Goal: Communication & Community: Ask a question

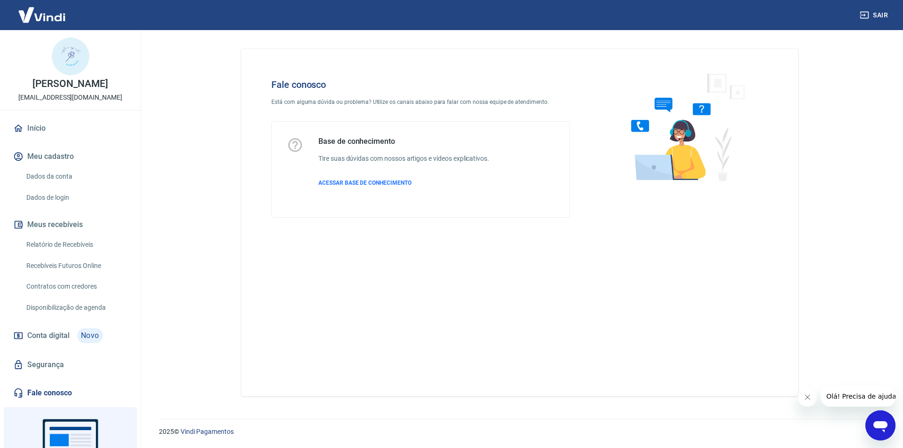
click at [853, 395] on span "Olá! Precisa de ajuda?" at bounding box center [862, 397] width 73 height 8
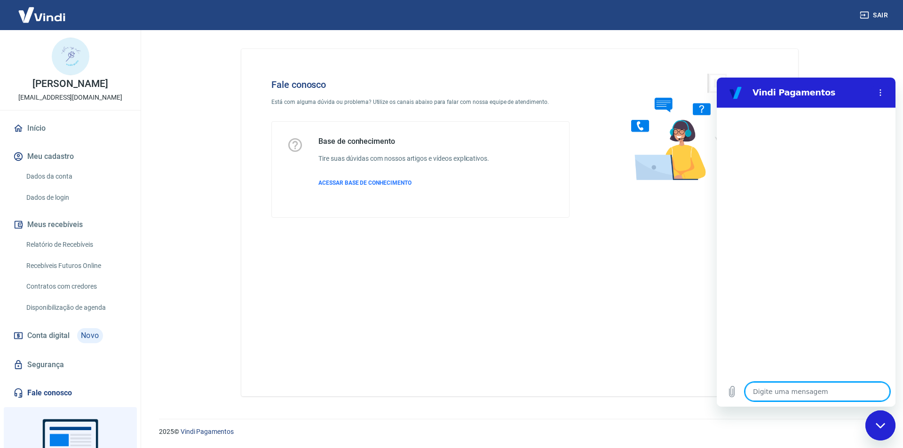
type textarea "O"
type textarea "x"
type textarea "OL"
type textarea "x"
type textarea "OLA"
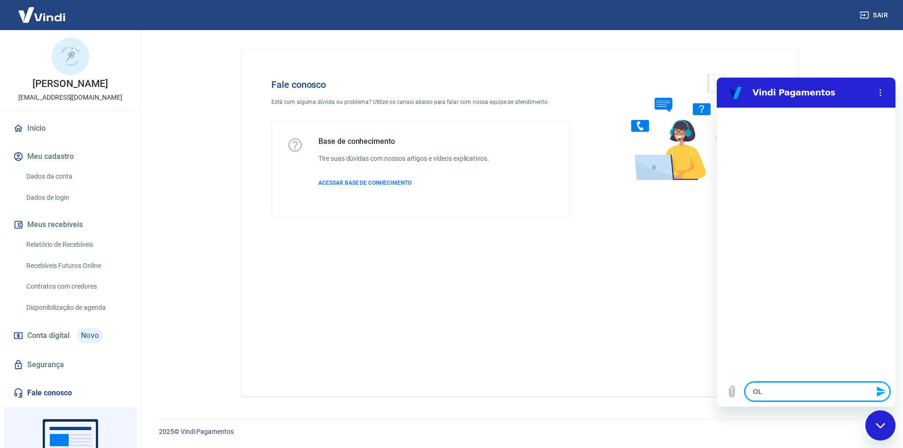
type textarea "x"
type textarea "O"
type textarea "x"
type textarea "OS"
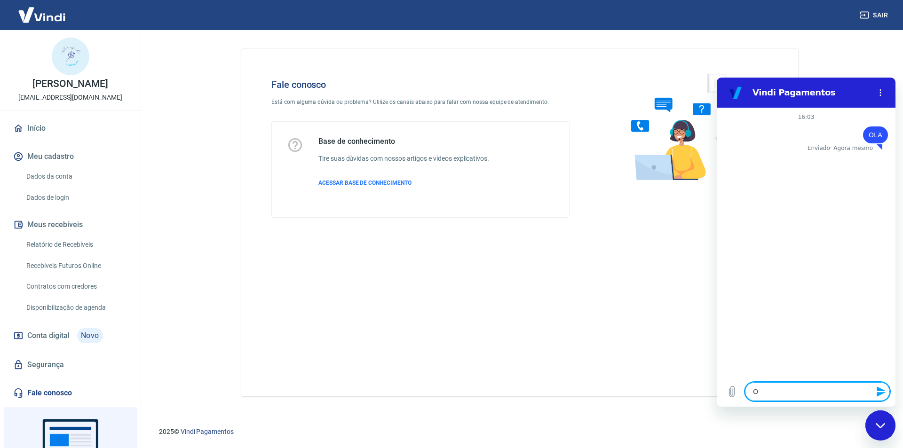
type textarea "x"
type textarea "OS"
type textarea "x"
type textarea "OS P"
type textarea "x"
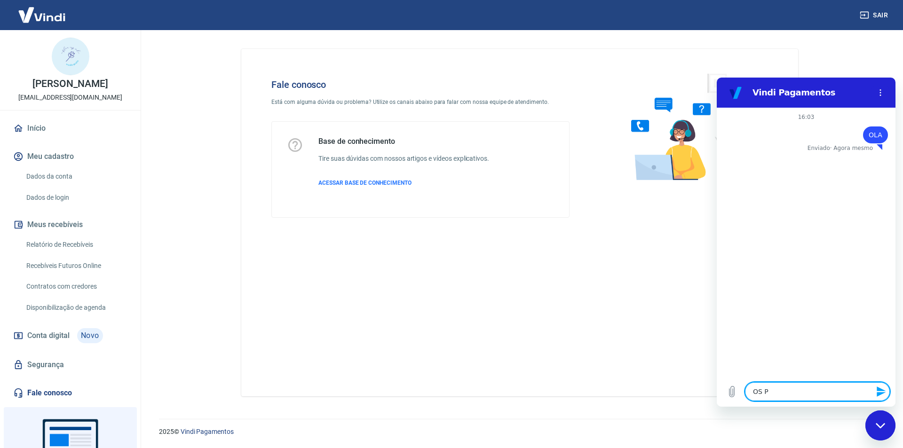
type textarea "OS PA"
type textarea "x"
type textarea "OS PAG"
type textarea "x"
type textarea "OS PAGA"
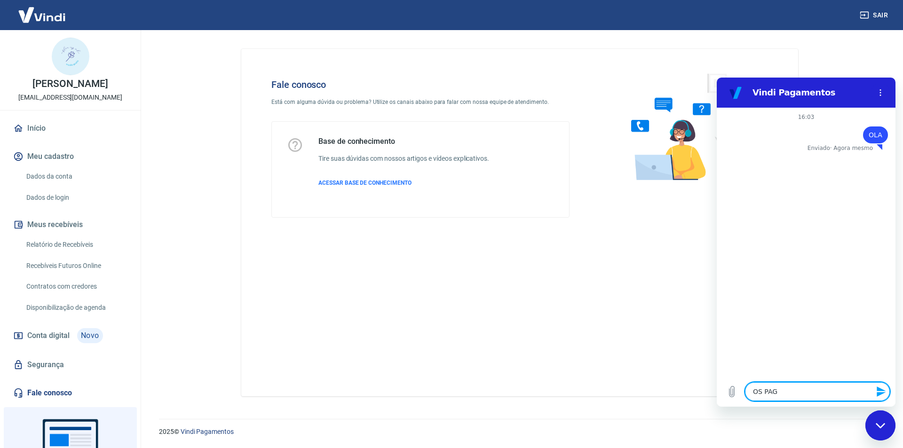
type textarea "x"
type textarea "OS PAGAM"
type textarea "x"
type textarea "OS PAGAME"
type textarea "x"
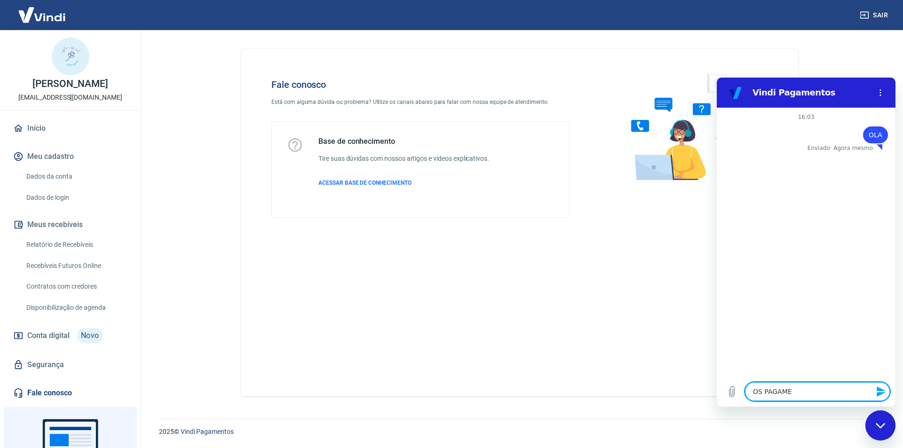
type textarea "OS PAGAMEN"
type textarea "x"
type textarea "OS PAGAMENT"
type textarea "x"
type textarea "OS PAGAMENTO"
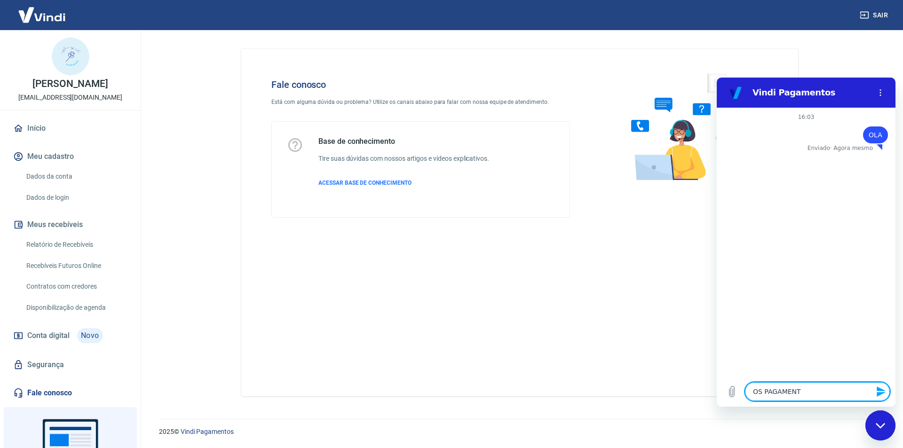
type textarea "x"
type textarea "OS PAGAMENTOS"
type textarea "x"
type textarea "OS PAGAMENTOS"
type textarea "x"
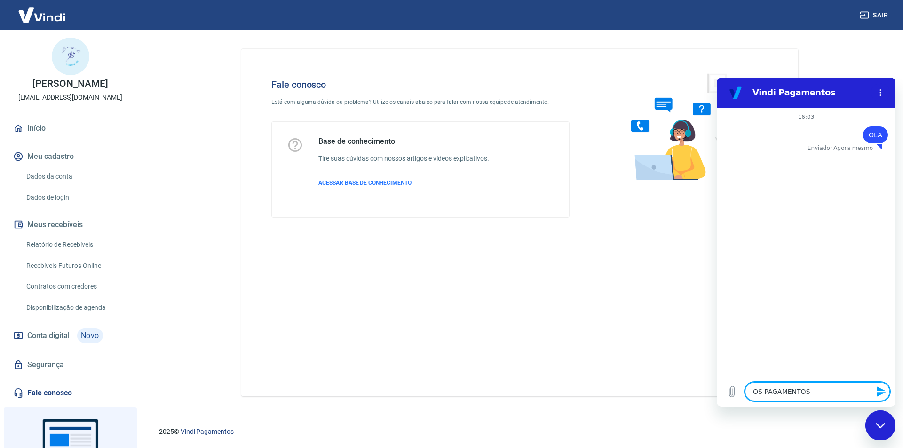
type textarea "OS PAGAMENTOS N"
type textarea "x"
type textarea "OS PAGAMENTOS"
type textarea "x"
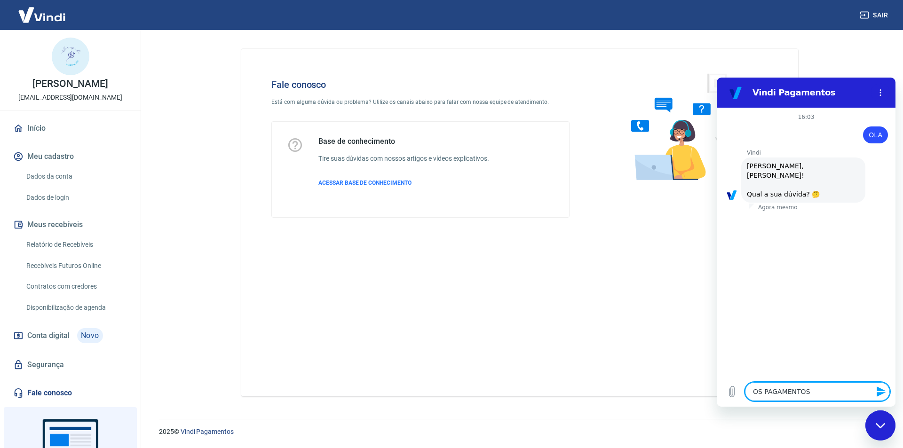
type textarea "OS PAGAMENTOS P"
type textarea "x"
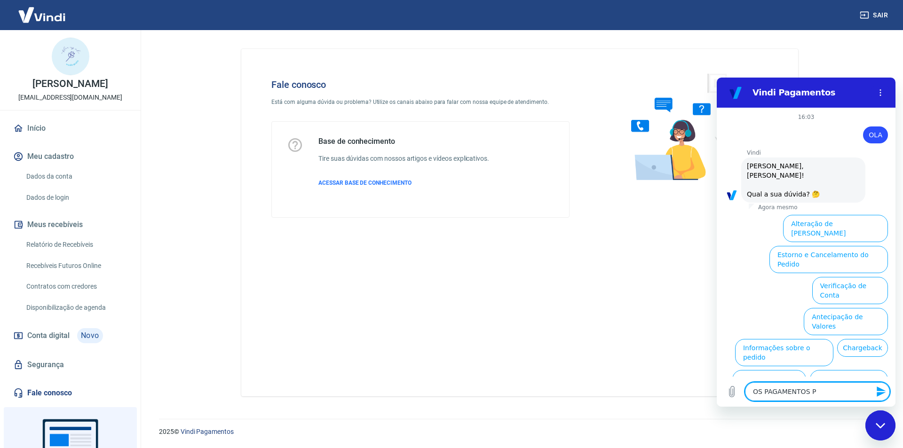
scroll to position [22, 0]
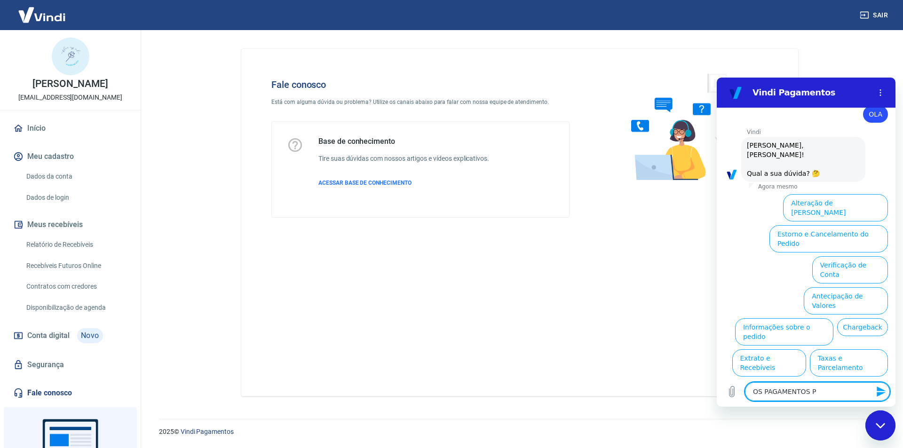
type textarea "OS PAGAMENTOS PI"
type textarea "x"
type textarea "OS PAGAMENTOS PIX"
type textarea "x"
type textarea "OS PAGAMENTOS PIX"
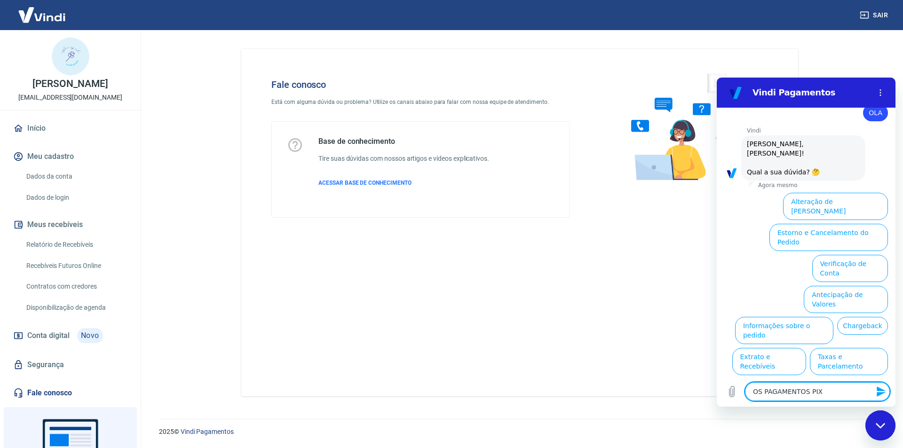
type textarea "x"
type textarea "OS PAGAMENTOS PIX N"
type textarea "x"
type textarea "OS PAGAMENTOS PIX NA"
type textarea "x"
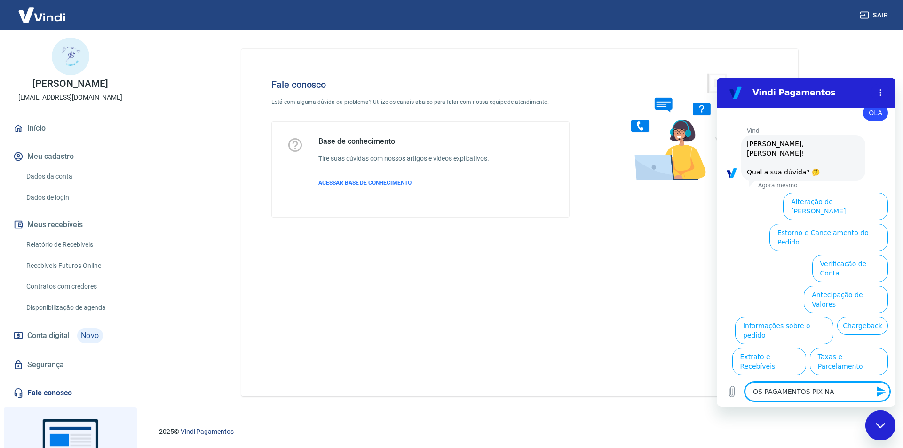
type textarea "OS PAGAMENTOS PIX NAO"
type textarea "x"
type textarea "OS PAGAMENTOS PIX NAO"
type textarea "x"
type textarea "OS PAGAMENTOS PIX NAO E"
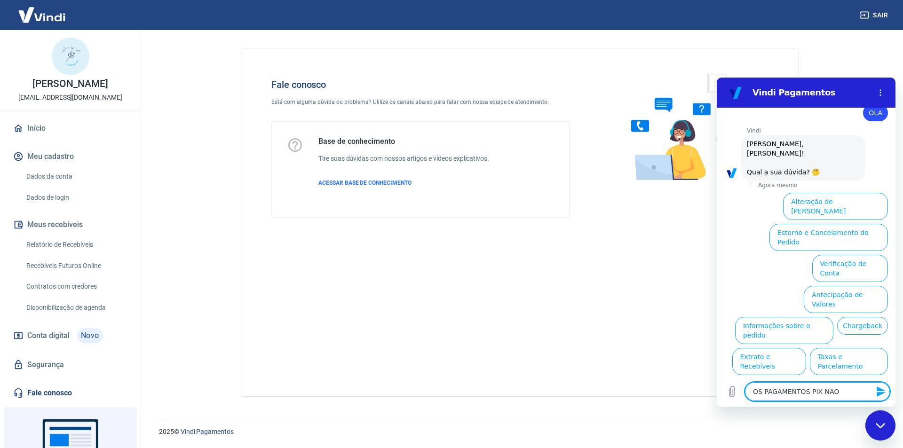
type textarea "x"
type textarea "OS PAGAMENTOS PIX NAO ES"
type textarea "x"
type textarea "OS PAGAMENTOS PIX NAO EST"
type textarea "x"
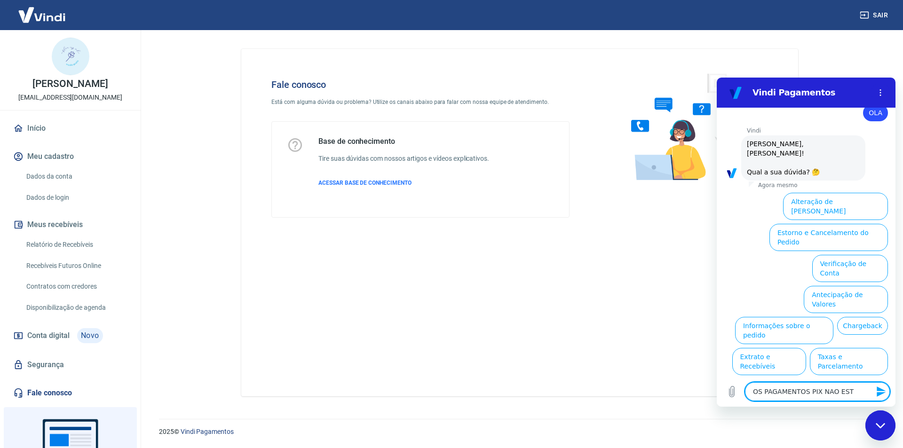
type textarea "OS PAGAMENTOS PIX NAO ES"
type textarea "x"
type textarea "OS PAGAMENTOS PIX NAO E"
type textarea "x"
type textarea "OS PAGAMENTOS PIX NAO"
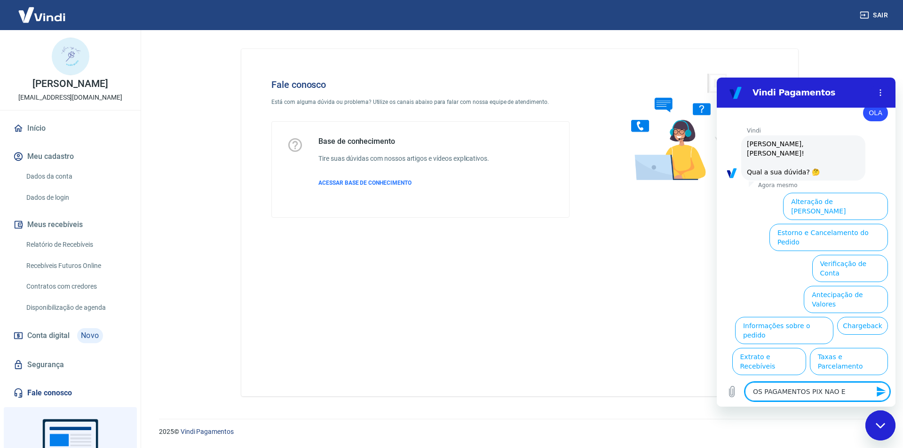
type textarea "x"
type textarea "OS PAGAMENTOS PIX NAO"
type textarea "x"
type textarea "OS PAGAMENTOS PIX NA"
type textarea "x"
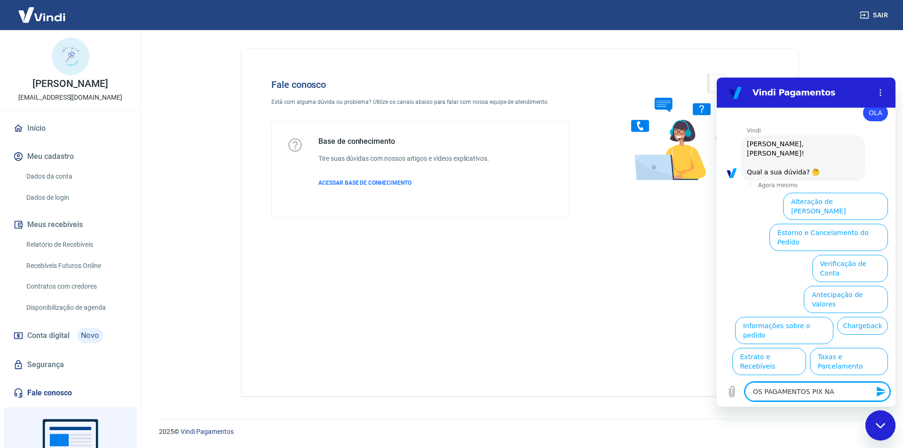
type textarea "OS PAGAMENTOS PIX N"
type textarea "x"
type textarea "OS PAGAMENTOS PIX"
type textarea "x"
type textarea "OS PAGAMENTOS PIX"
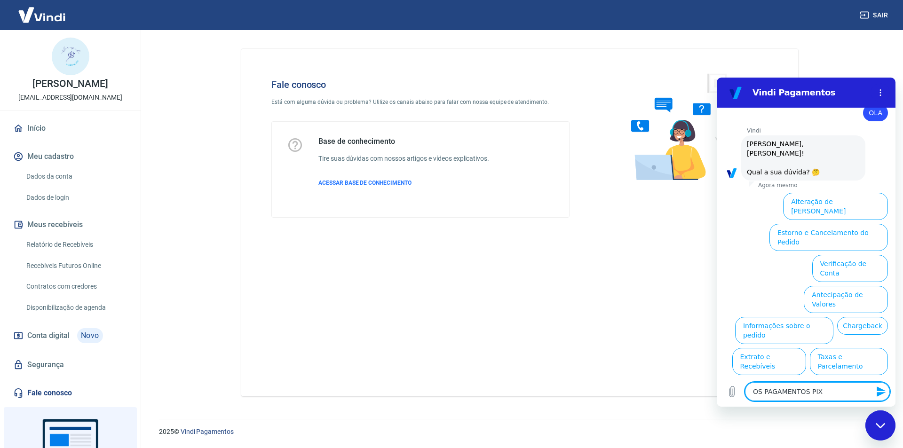
type textarea "x"
type textarea "OS PAGAMENTOS PI"
type textarea "x"
type textarea "OS PAGAMENTOS P"
type textarea "x"
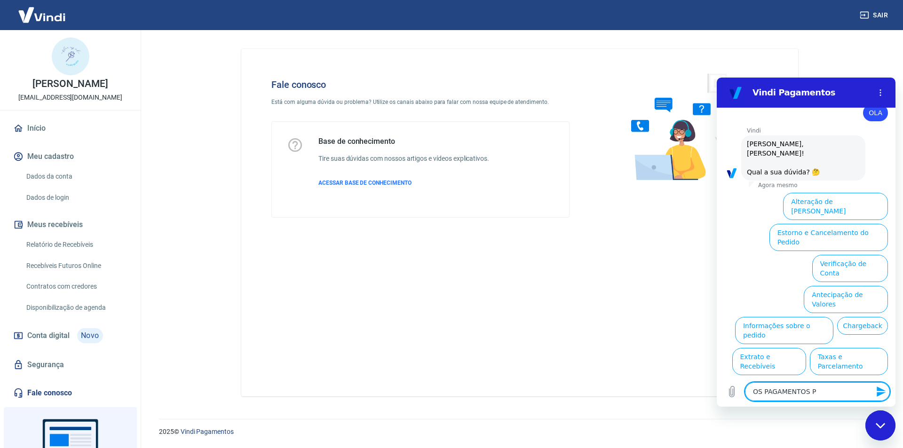
type textarea "OS PAGAMENTOS"
type textarea "x"
type textarea "OS PAGAMENTOS"
type textarea "x"
type textarea "OS PAGAMENTO"
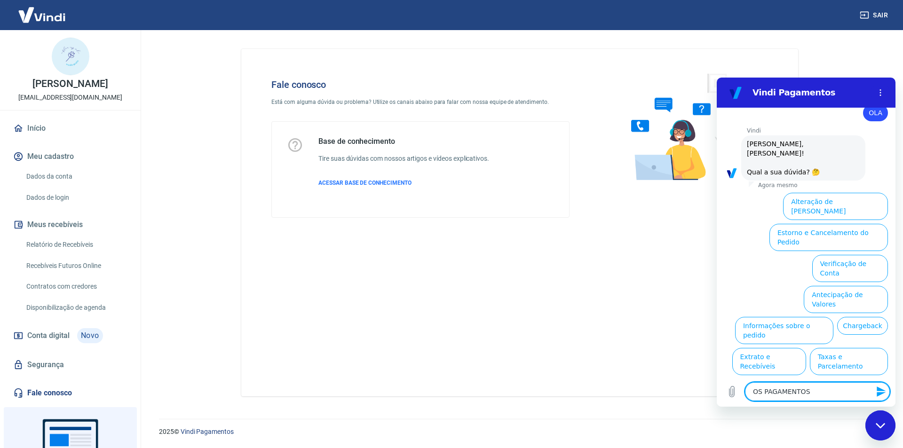
type textarea "x"
type textarea "OS PAGAMENT"
type textarea "x"
type textarea "OS PAGAMEN"
type textarea "x"
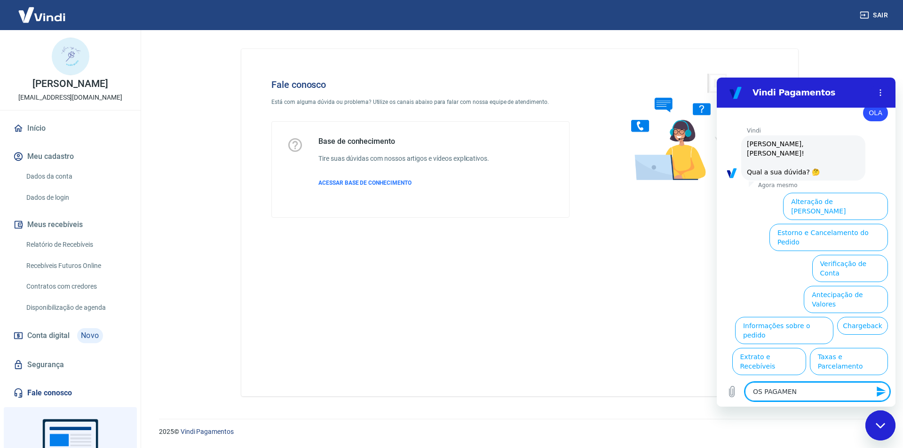
type textarea "OS PAGAME"
type textarea "x"
type textarea "OS PAGAM"
type textarea "x"
type textarea "OS PAGA"
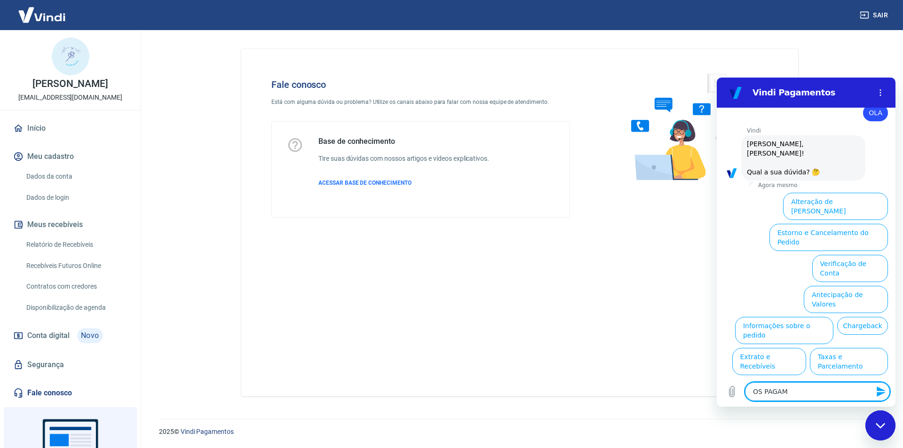
type textarea "x"
type textarea "OS PAG"
type textarea "x"
type textarea "OS PA"
type textarea "x"
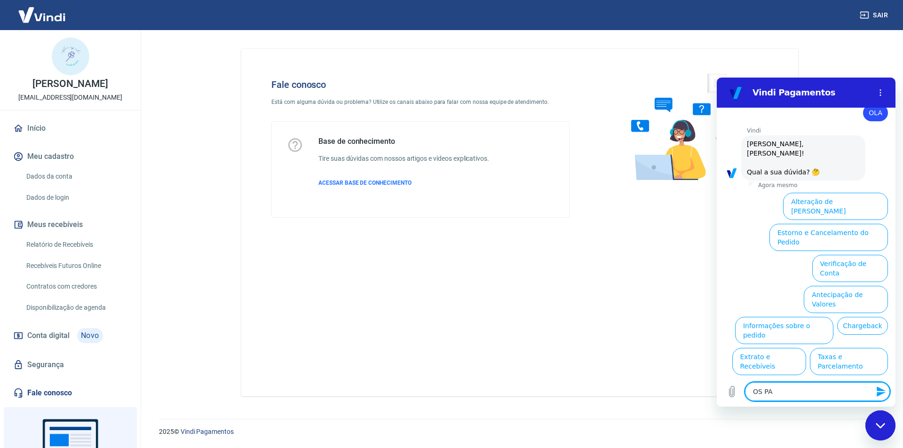
type textarea "OS P"
type textarea "x"
type textarea "OS"
type textarea "x"
type textarea "OS"
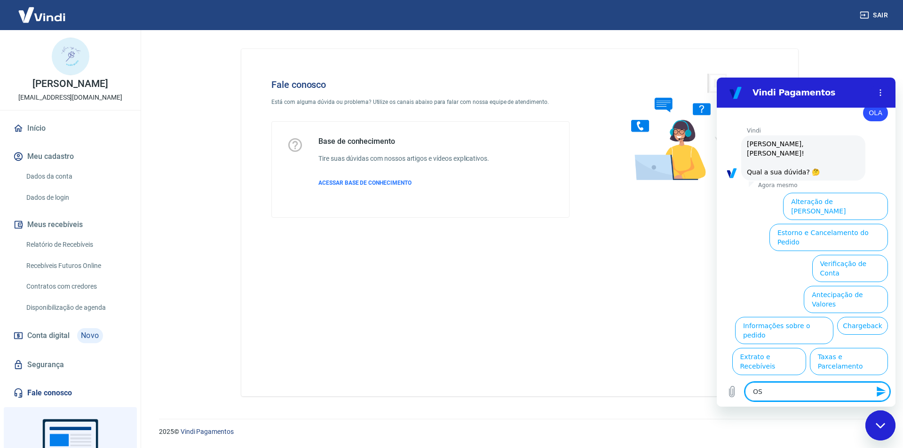
type textarea "x"
type textarea "O"
type textarea "x"
type textarea "P"
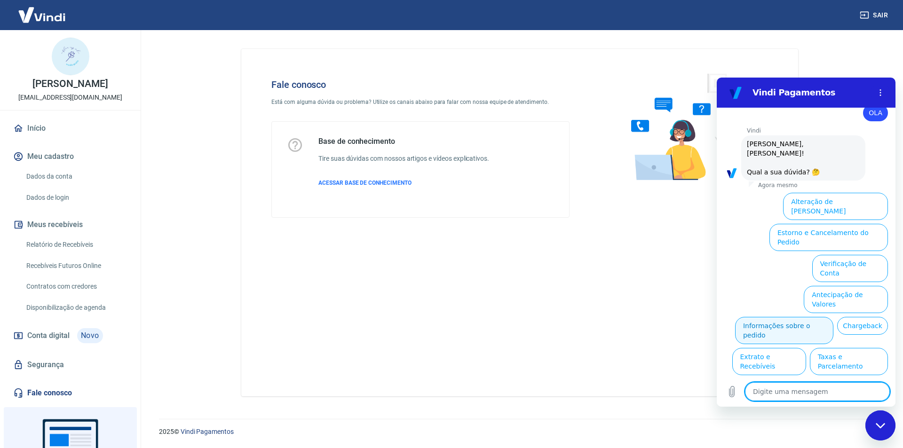
type textarea "x"
type textarea "Pa"
type textarea "x"
type textarea "Pag"
type textarea "x"
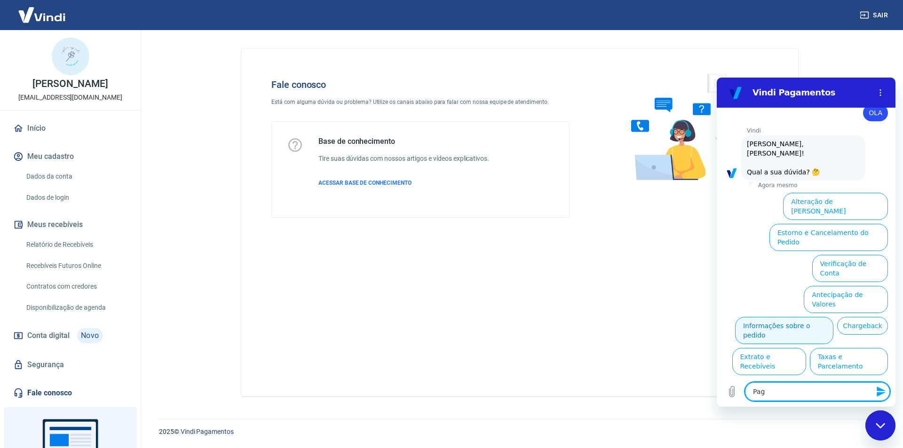
type textarea "Paga"
type textarea "x"
type textarea "Pagam"
type textarea "x"
type textarea "Pagame"
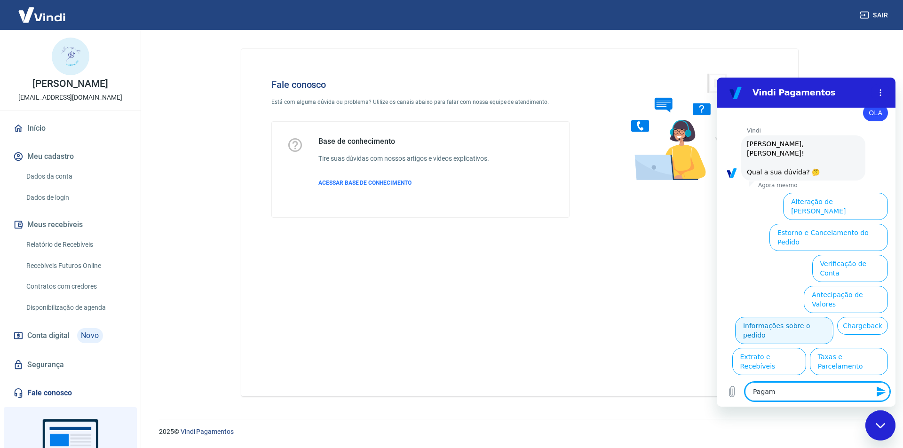
type textarea "x"
type textarea "Pagamen"
type textarea "x"
type textarea "Pagament"
type textarea "x"
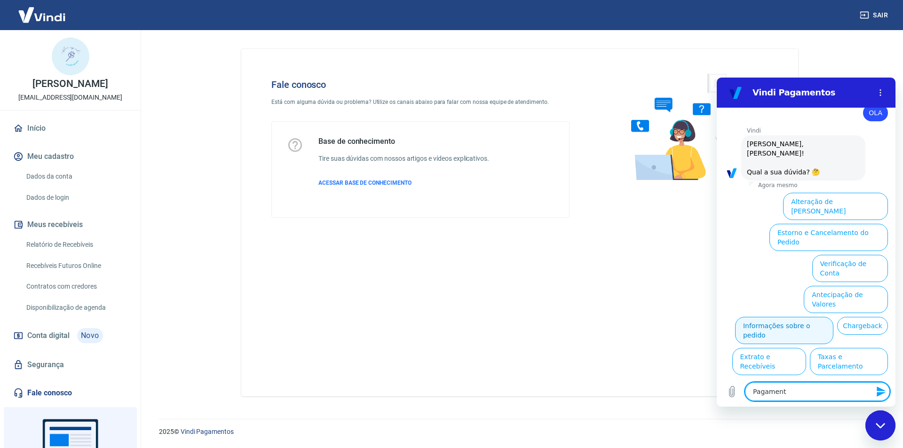
type textarea "Pagamento"
type textarea "x"
type textarea "Pagamento"
type textarea "x"
type textarea "Pagamento s"
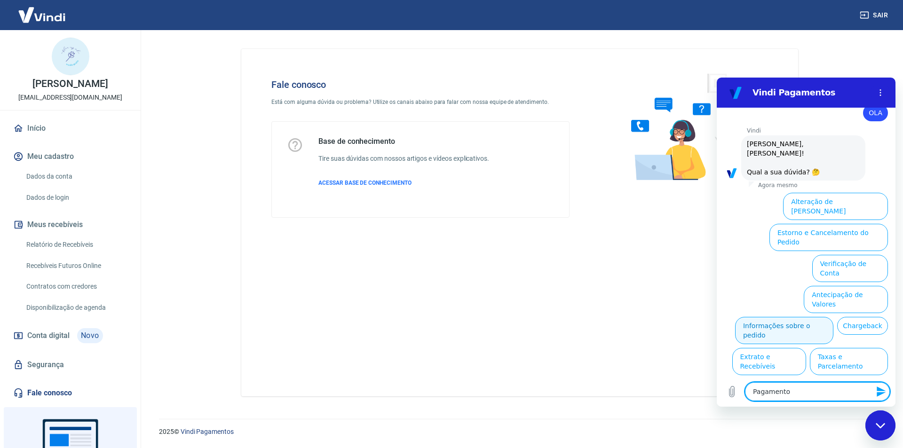
type textarea "x"
type textarea "Pagamento"
type textarea "x"
type textarea "Pagamento"
type textarea "x"
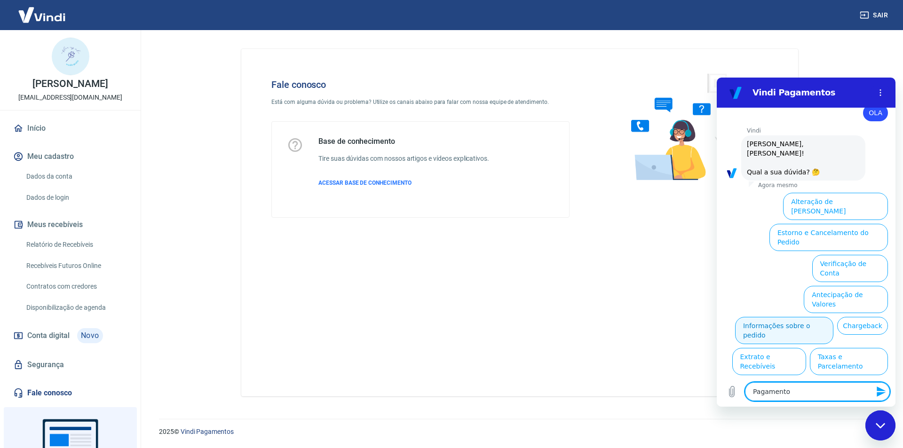
type textarea "Pagamentos"
type textarea "x"
type textarea "Pagamentos"
type textarea "x"
type textarea "Pagamentos p"
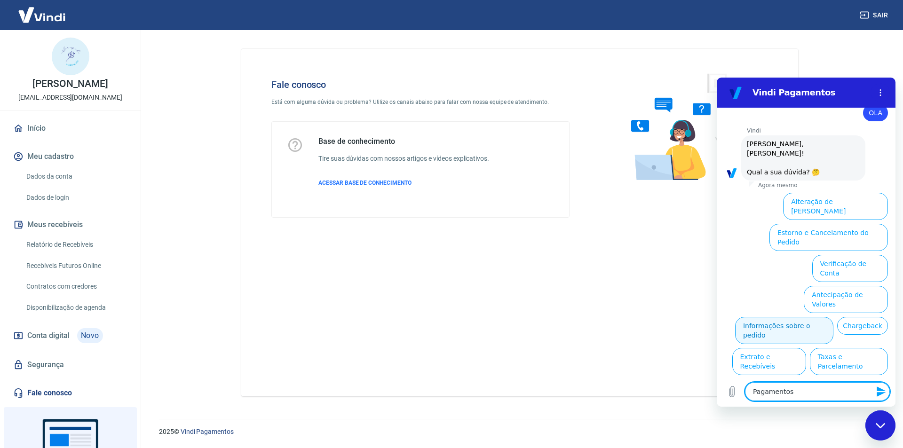
type textarea "x"
type textarea "Pagamentos pi"
type textarea "x"
type textarea "Pagamentos pix"
type textarea "x"
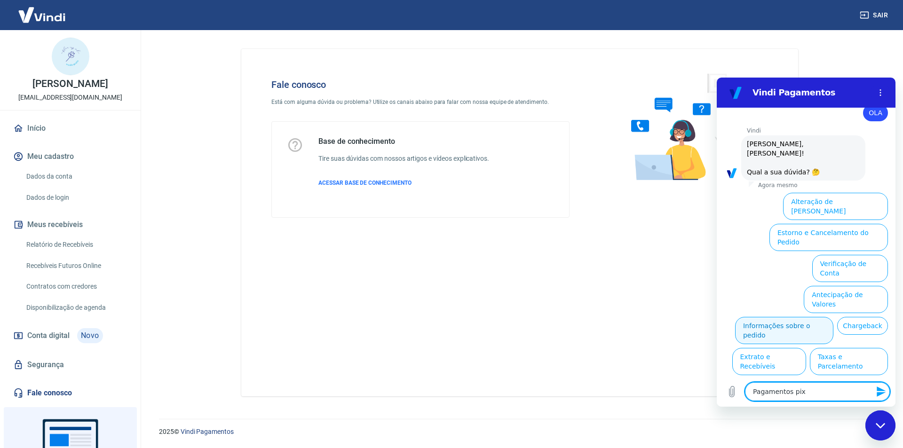
type textarea "Pagamentos pix"
type textarea "x"
type textarea "Pagamentos pix n"
type textarea "x"
type textarea "Pagamentos pix nã"
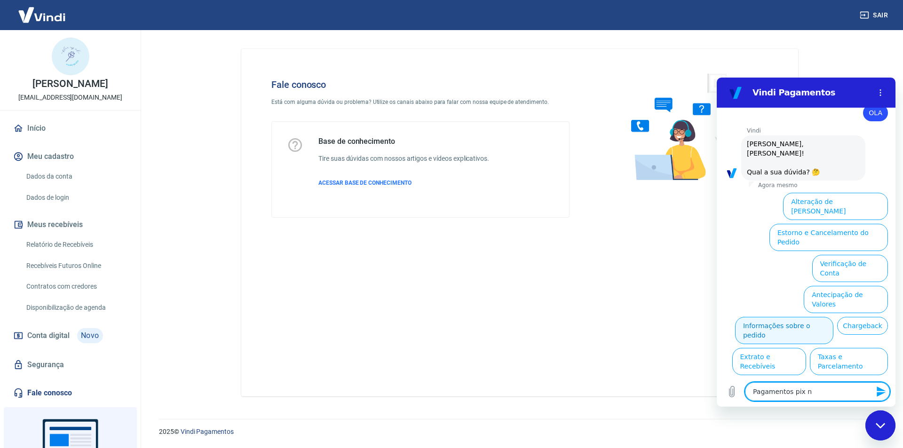
type textarea "x"
type textarea "Pagamentos pix nãi"
type textarea "x"
type textarea "Pagamentos pix nã"
type textarea "x"
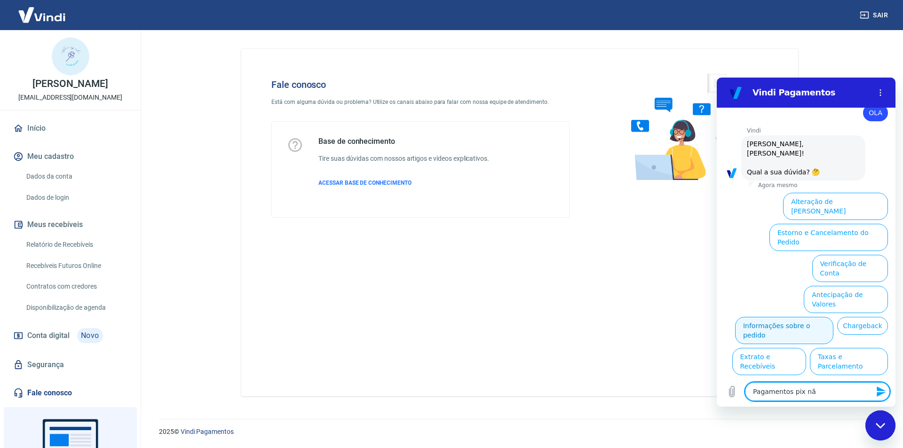
type textarea "Pagamentos pix não"
type textarea "x"
type textarea "Pagamentos pix não"
type textarea "x"
type textarea "Pagamentos pix não e"
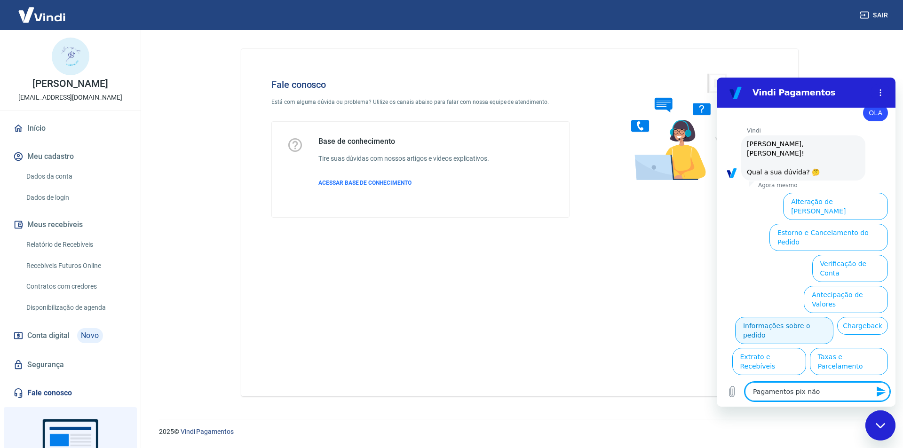
type textarea "x"
type textarea "Pagamentos pix não et"
type textarea "x"
type textarea "Pagamentos pix não etã"
type textarea "x"
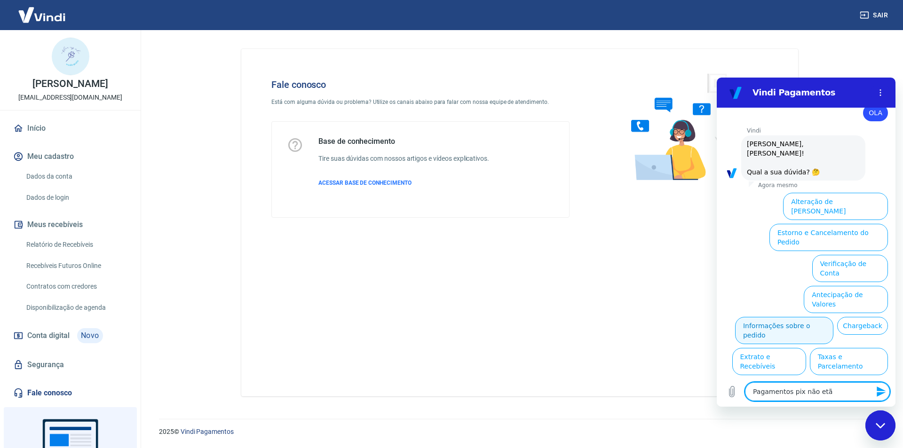
type textarea "Pagamentos pix não etão"
type textarea "x"
type textarea "Pagamentos pix não etão"
type textarea "x"
type textarea "Pagamentos pix não etão s"
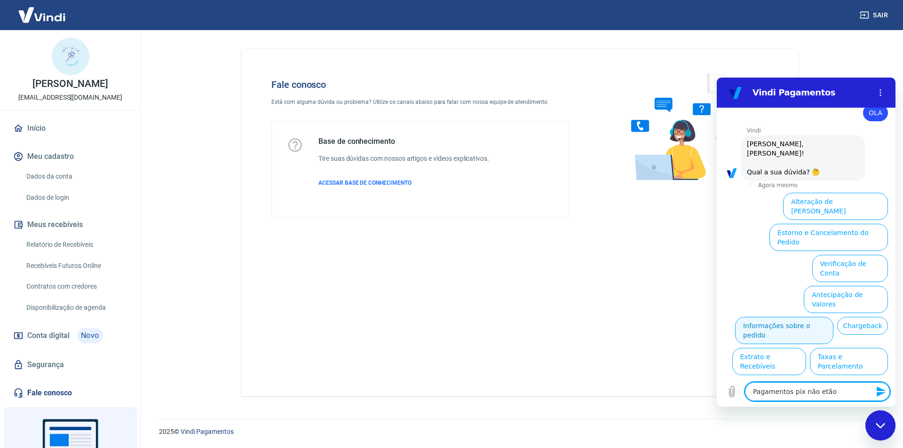
type textarea "x"
type textarea "Pagamentos pix não etão se"
type textarea "x"
type textarea "Pagamentos pix não etão sen"
type textarea "x"
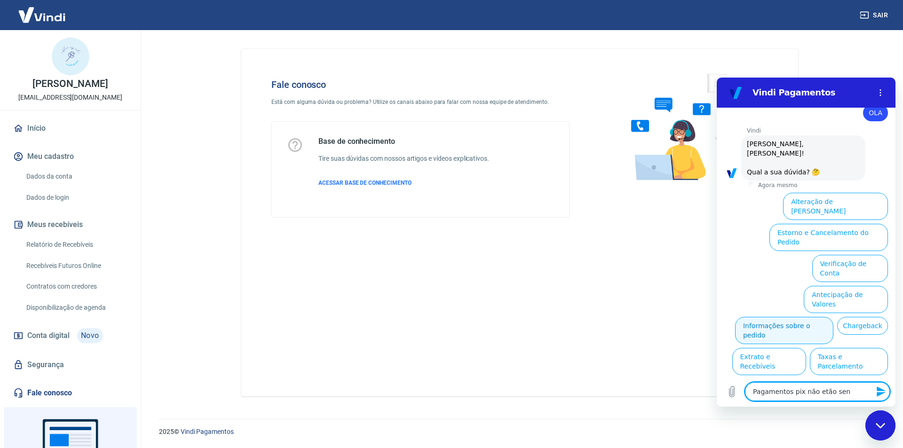
type textarea "Pagamentos pix não etão send"
type textarea "x"
type textarea "Pagamentos pix não etão sendo"
type textarea "x"
type textarea "Pagamentos pix não etão sendo"
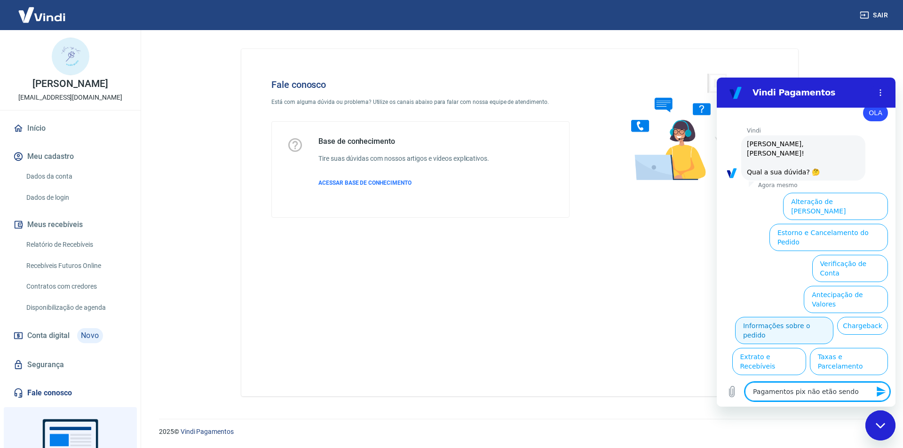
type textarea "x"
type textarea "Pagamentos pix não etão sendo c"
type textarea "x"
type textarea "Pagamentos pix não etão sendo co"
type textarea "x"
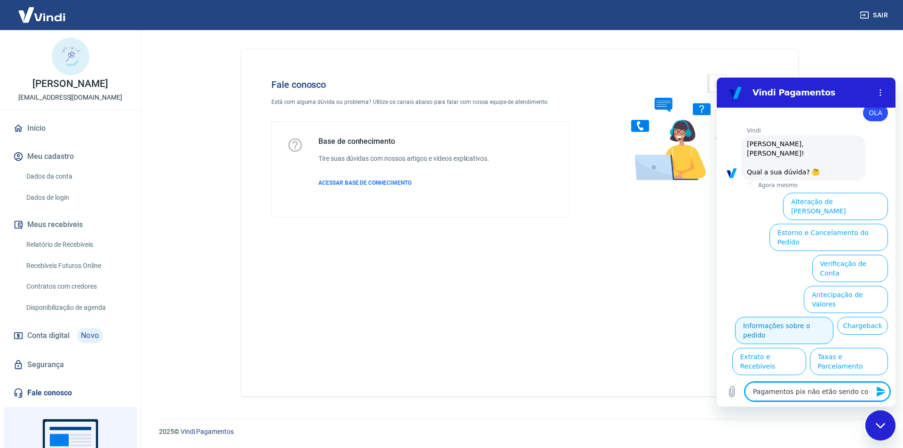
type textarea "Pagamentos pix não etão sendo con"
type textarea "x"
type textarea "Pagamentos pix não etão sendo conf"
type textarea "x"
type textarea "Pagamentos pix não etão sendo confi"
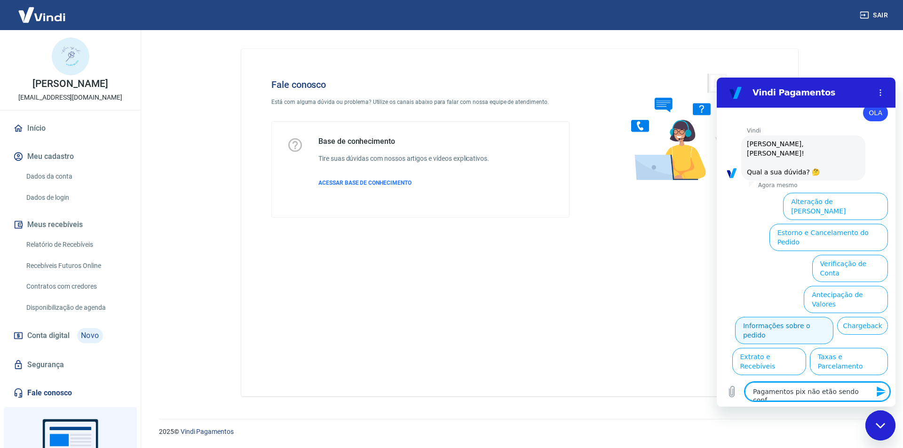
type textarea "x"
type textarea "Pagamentos pix não etão sendo confim"
type textarea "x"
type textarea "Pagamentos pix não etão sendo confima"
type textarea "x"
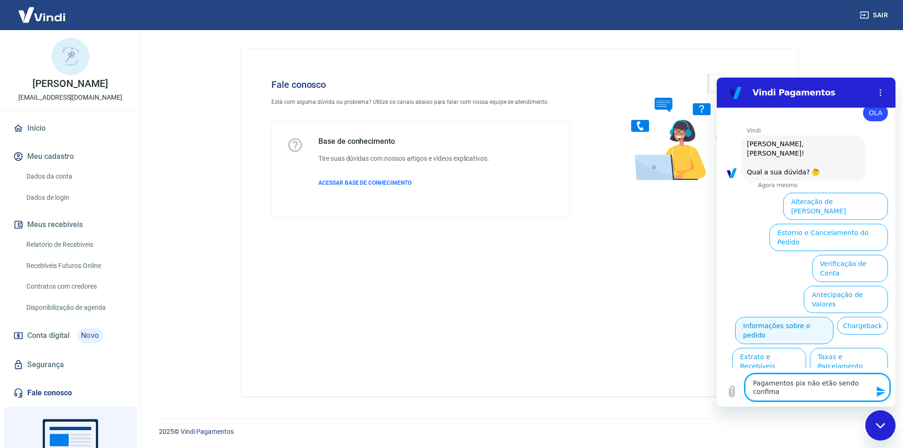
type textarea "Pagamentos pix não etão sendo confimad"
type textarea "x"
click at [817, 382] on textarea "Pagamentos pix não etão sendo confimados, que esta havendo?" at bounding box center [817, 387] width 145 height 27
click at [767, 394] on textarea "Pagamentos pix não estão sendo confimados, que esta havendo?" at bounding box center [817, 387] width 145 height 27
click at [855, 394] on textarea "Pagamentos pix não estão sendo confirmados, que esta havendo?" at bounding box center [817, 387] width 145 height 27
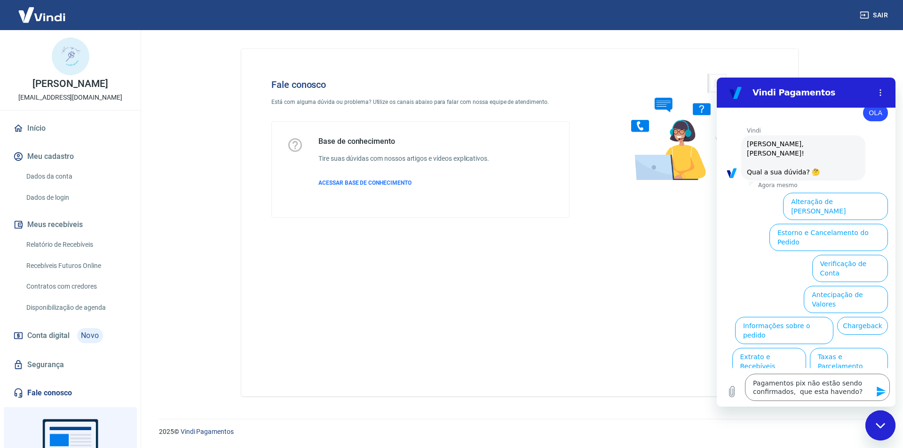
click at [876, 393] on icon "Enviar mensagem" at bounding box center [881, 391] width 11 height 11
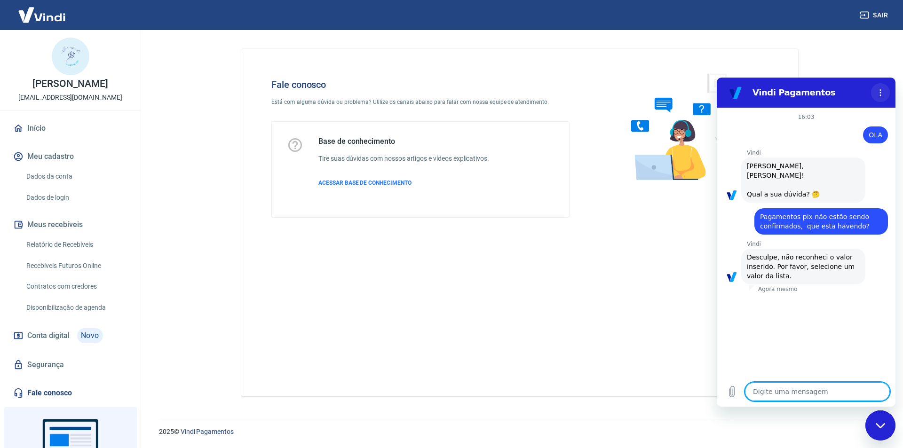
click at [882, 87] on button "Menu de opções" at bounding box center [880, 92] width 19 height 19
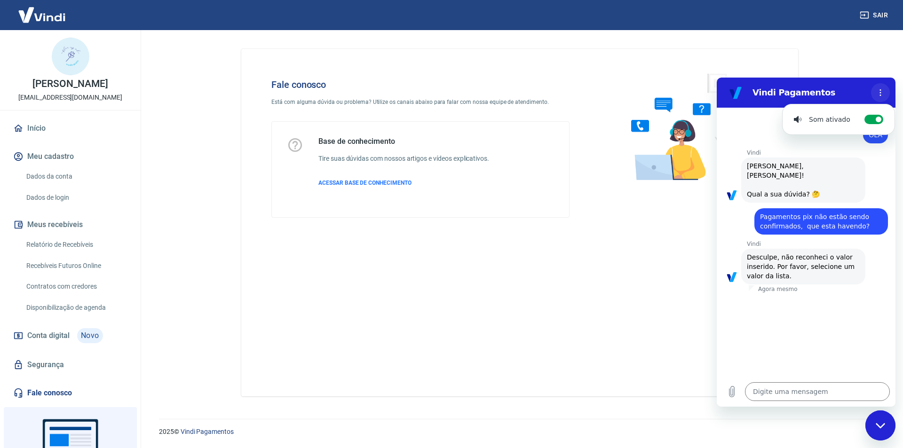
click at [882, 87] on button "Menu de opções" at bounding box center [880, 92] width 19 height 19
click at [805, 264] on div "Vindi diz: Desculpe, não reconheci o valor inserido. Por favor, selecione um va…" at bounding box center [803, 267] width 124 height 36
click at [808, 213] on span "Pagamentos pix não estão sendo confirmados, que esta havendo?" at bounding box center [815, 221] width 111 height 17
click at [808, 400] on textarea at bounding box center [817, 391] width 145 height 19
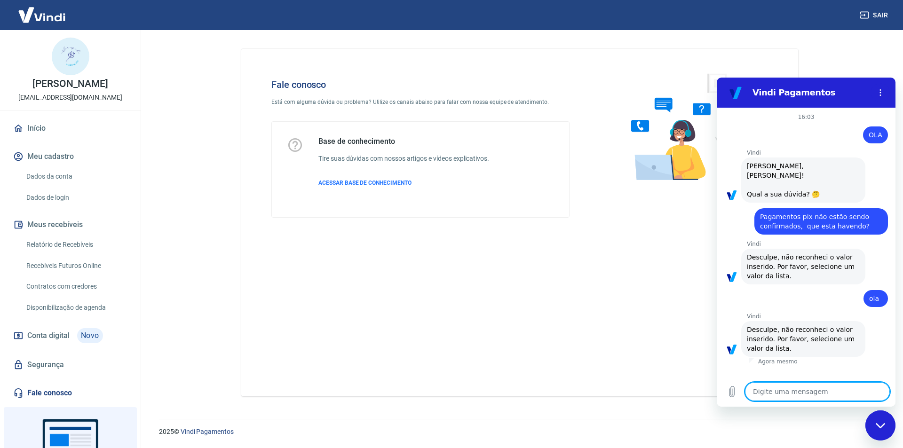
click at [625, 285] on div "Fale conosco Está com alguma dúvida ou problema? Utilize os canais abaixo para …" at bounding box center [519, 222] width 557 height 347
click at [885, 422] on div "Fechar janela de mensagens" at bounding box center [880, 425] width 28 height 28
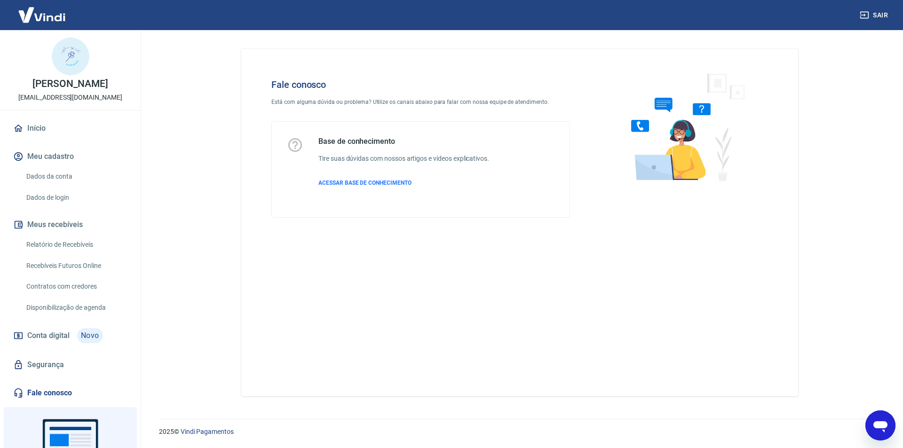
click at [885, 422] on icon "Abrir janela de mensagens" at bounding box center [880, 426] width 14 height 11
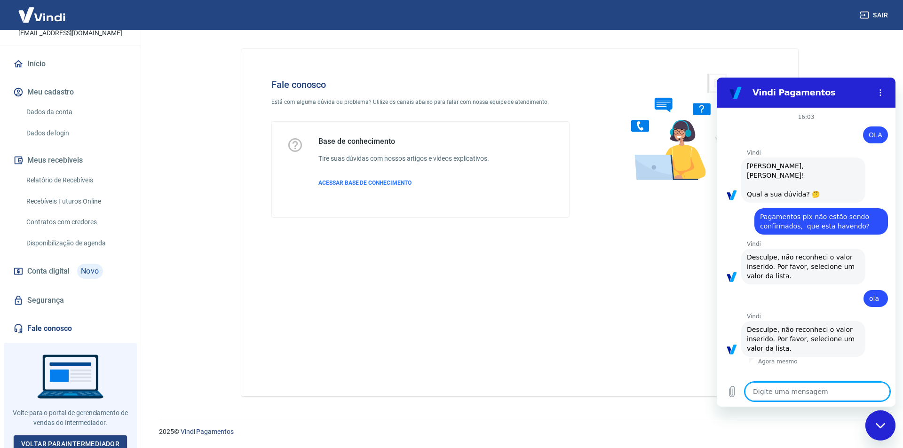
scroll to position [69, 0]
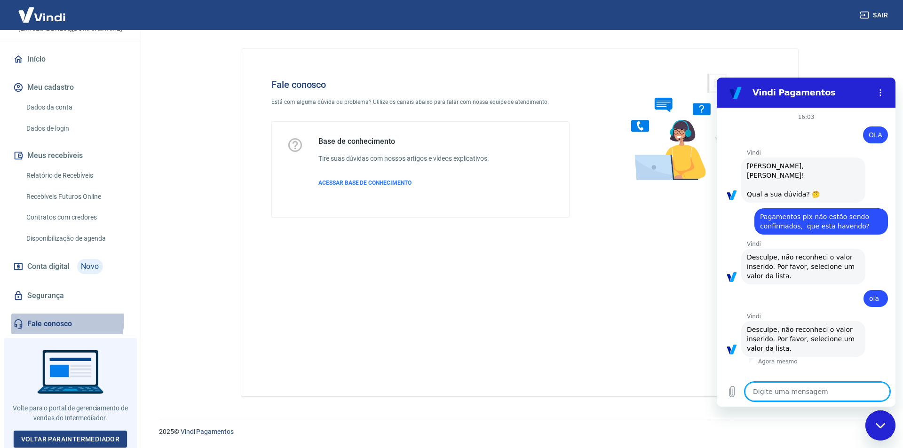
click at [35, 318] on link "Fale conosco" at bounding box center [70, 324] width 118 height 21
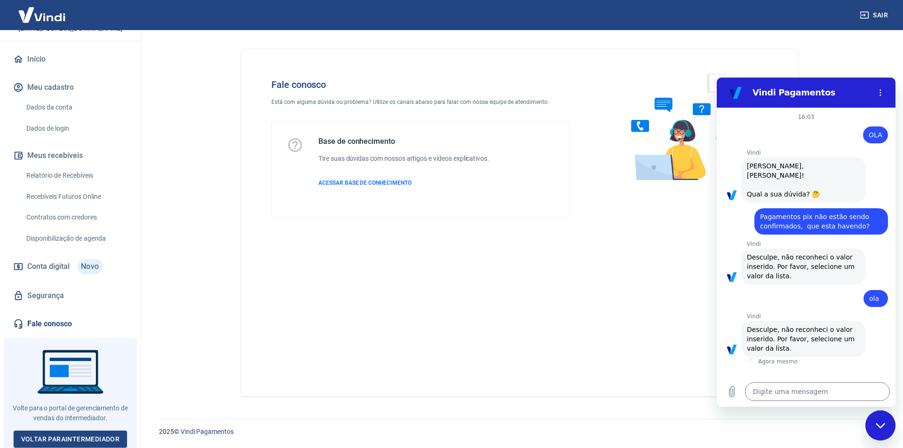
click at [659, 298] on div "Fale conosco Está com alguma dúvida ou problema? Utilize os canais abaixo para …" at bounding box center [519, 222] width 557 height 347
click at [734, 394] on icon "Carregar arquivo" at bounding box center [731, 392] width 5 height 11
click at [796, 379] on div "Digite uma mensagem x" at bounding box center [806, 392] width 179 height 30
click at [792, 395] on textarea at bounding box center [817, 391] width 145 height 19
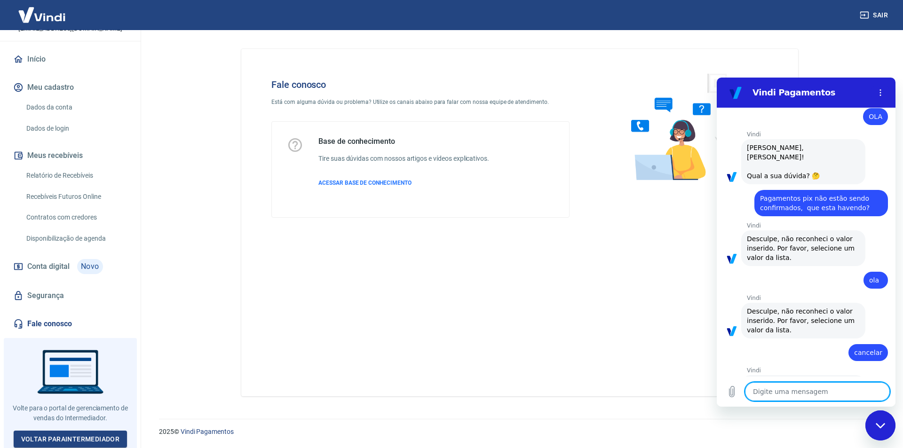
scroll to position [0, 0]
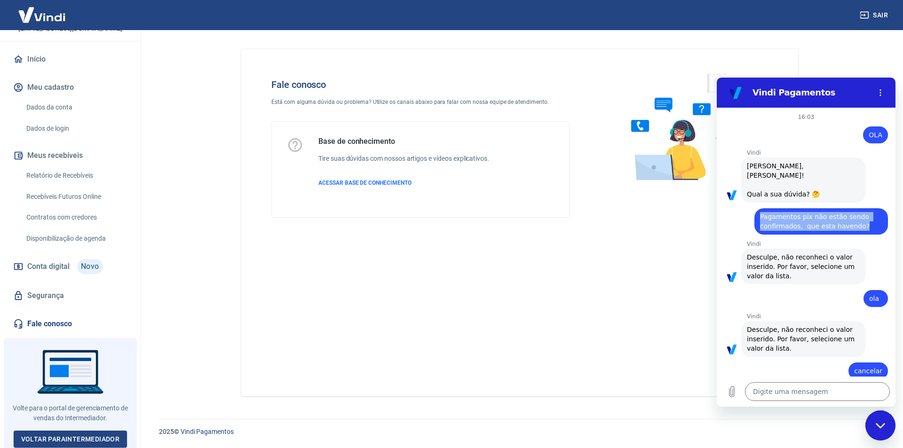
drag, startPoint x: 759, startPoint y: 203, endPoint x: 859, endPoint y: 216, distance: 100.1
click at [859, 216] on div "diz: Pagamentos pix não estão sendo confirmados, que esta havendo?" at bounding box center [821, 221] width 134 height 26
copy span "Pagamentos pix não estão sendo confirmados, que esta havendo?"
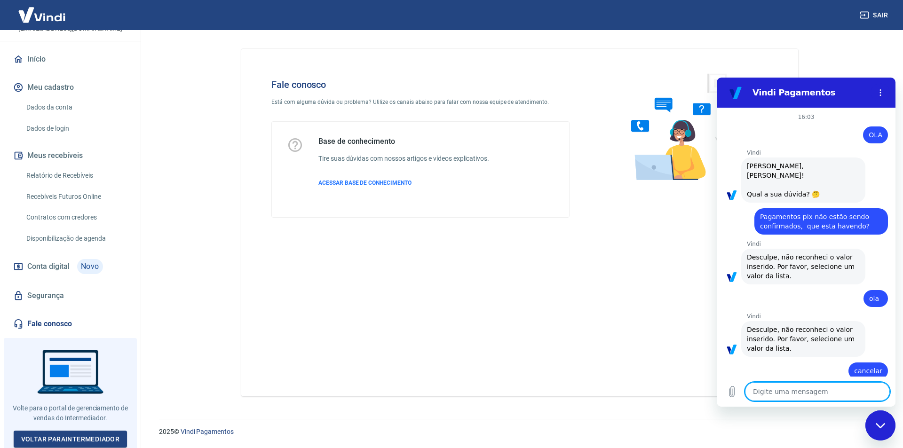
paste textarea "Pagamentos pix não estão sendo confirmados, que esta havendo?"
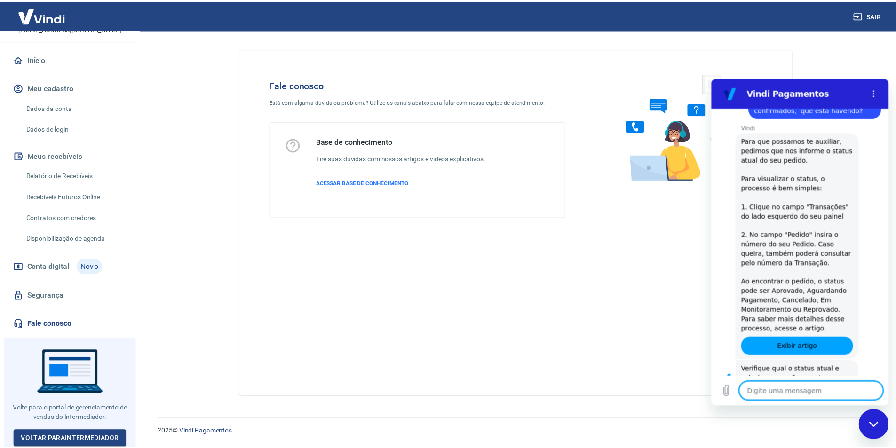
scroll to position [454, 0]
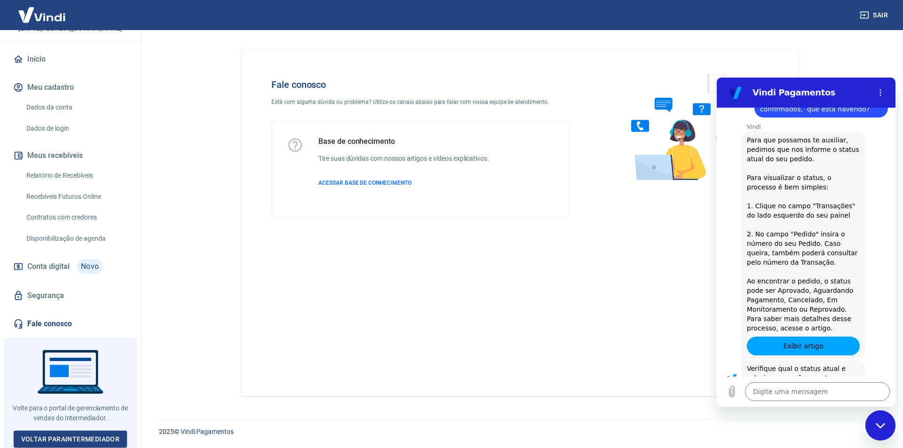
click at [32, 16] on img at bounding box center [41, 14] width 61 height 29
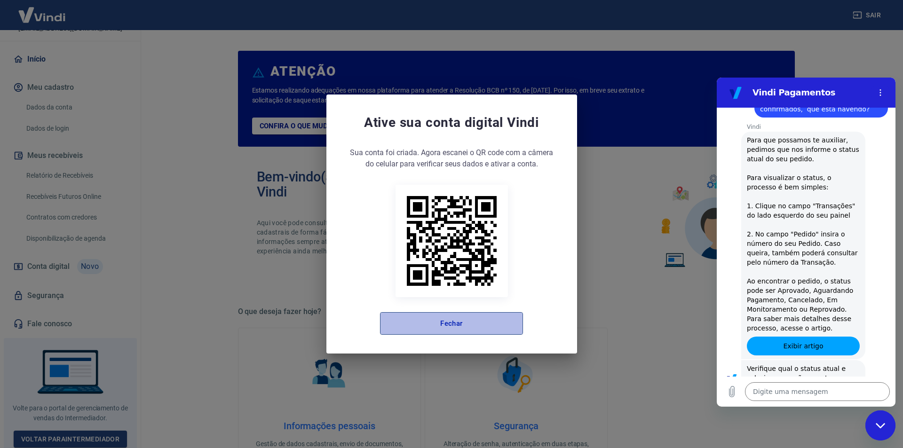
click at [484, 331] on button "Fechar" at bounding box center [451, 323] width 143 height 23
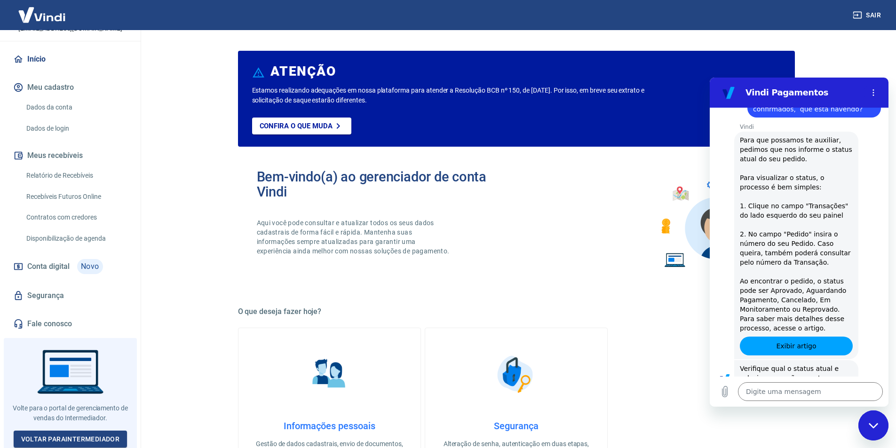
click at [170, 90] on main "ATENÇÃO Estamos realizando adequações em nossa plataforma para atender a Resolu…" at bounding box center [515, 239] width 759 height 418
